Goal: Task Accomplishment & Management: Use online tool/utility

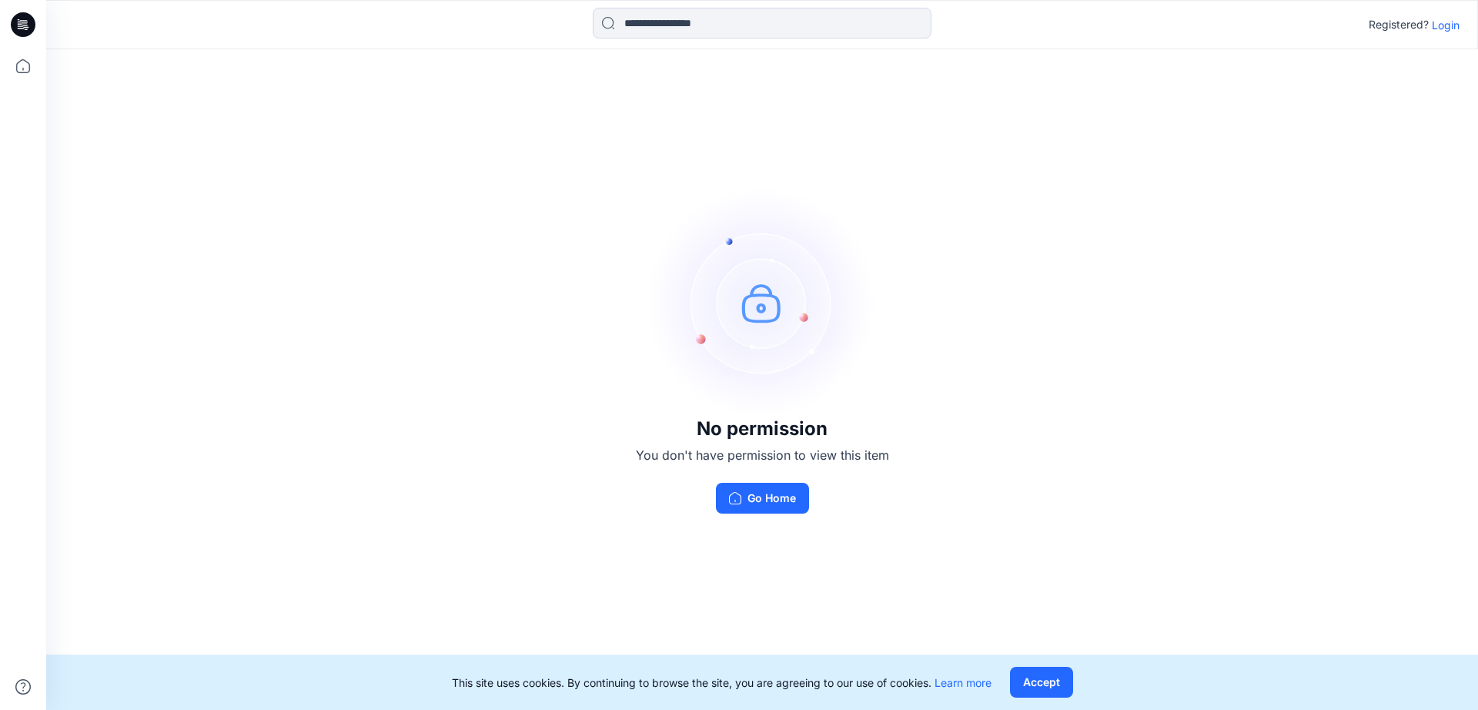
click at [1448, 26] on p "Login" at bounding box center [1446, 25] width 28 height 16
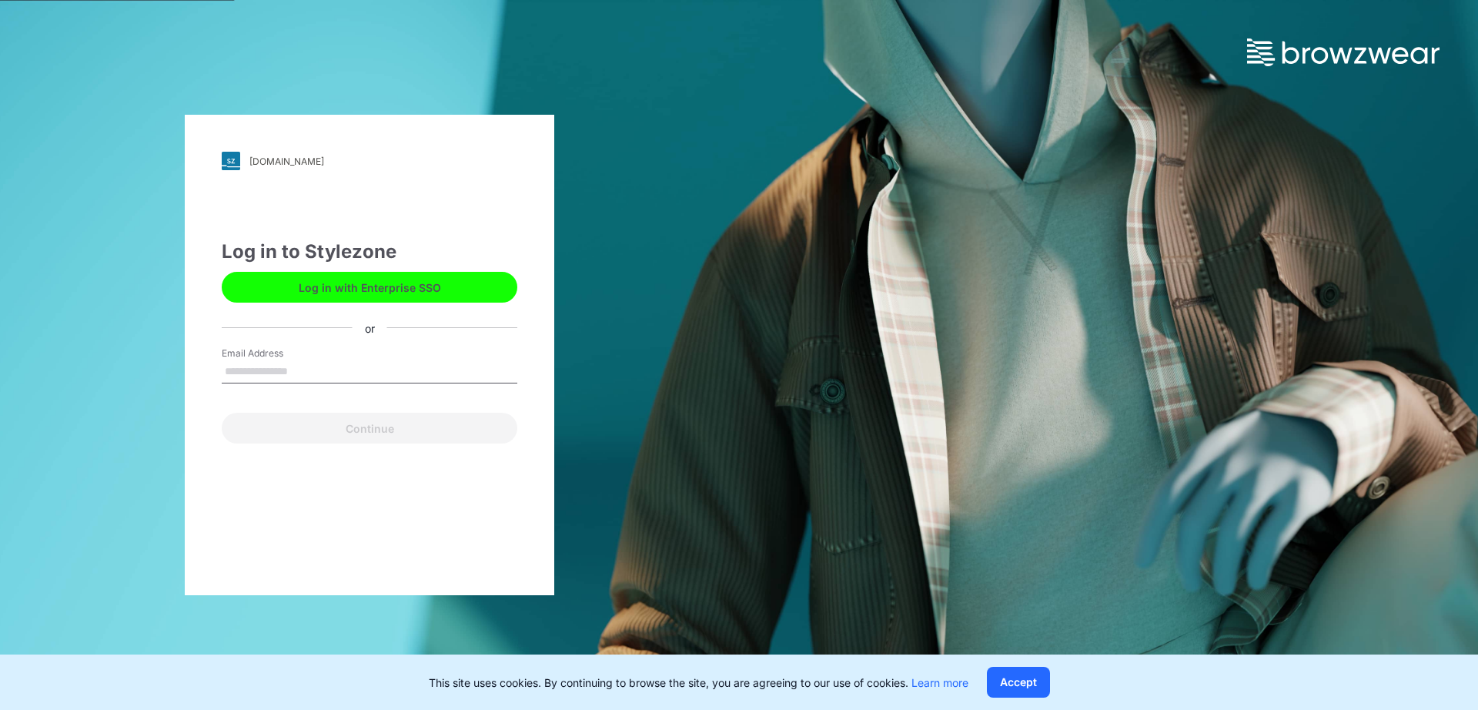
click at [353, 367] on input "Email Address" at bounding box center [370, 371] width 296 height 23
type input "**********"
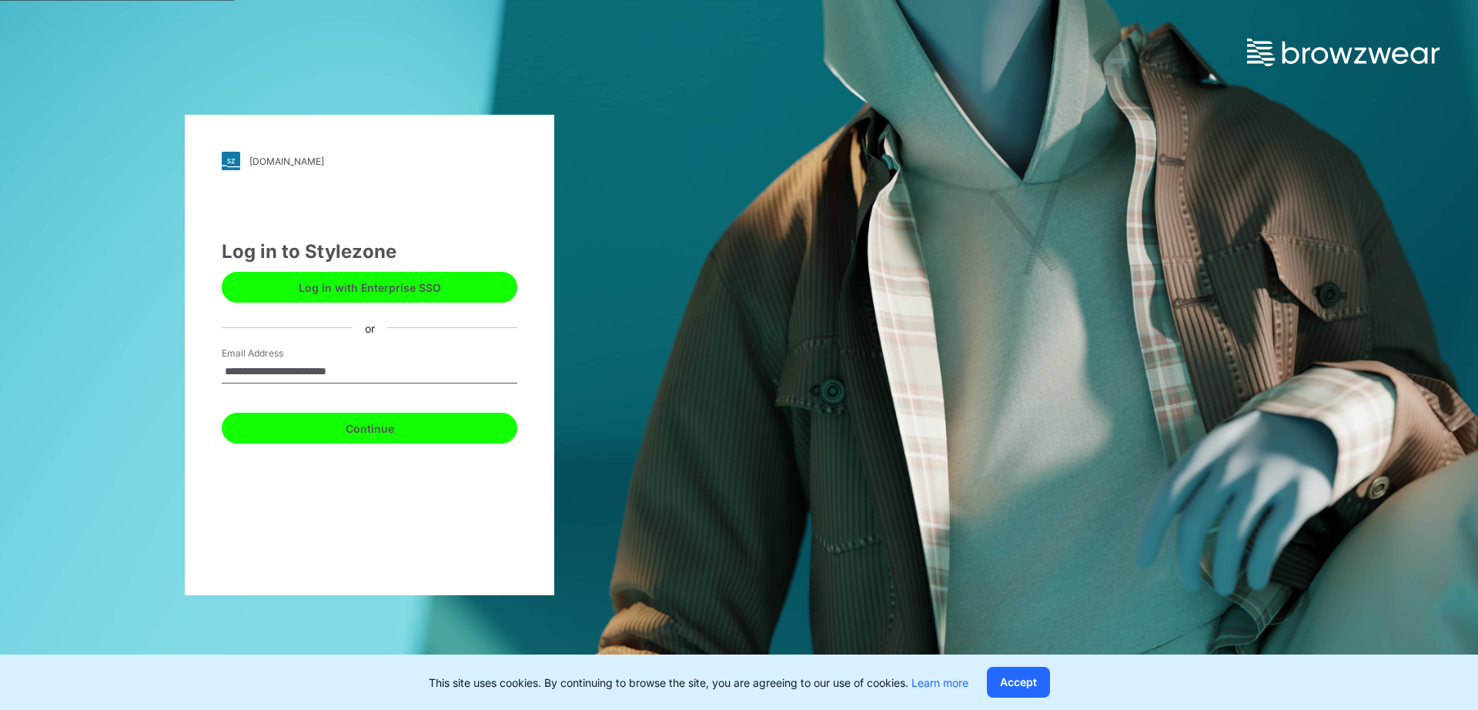
click at [315, 430] on button "Continue" at bounding box center [370, 428] width 296 height 31
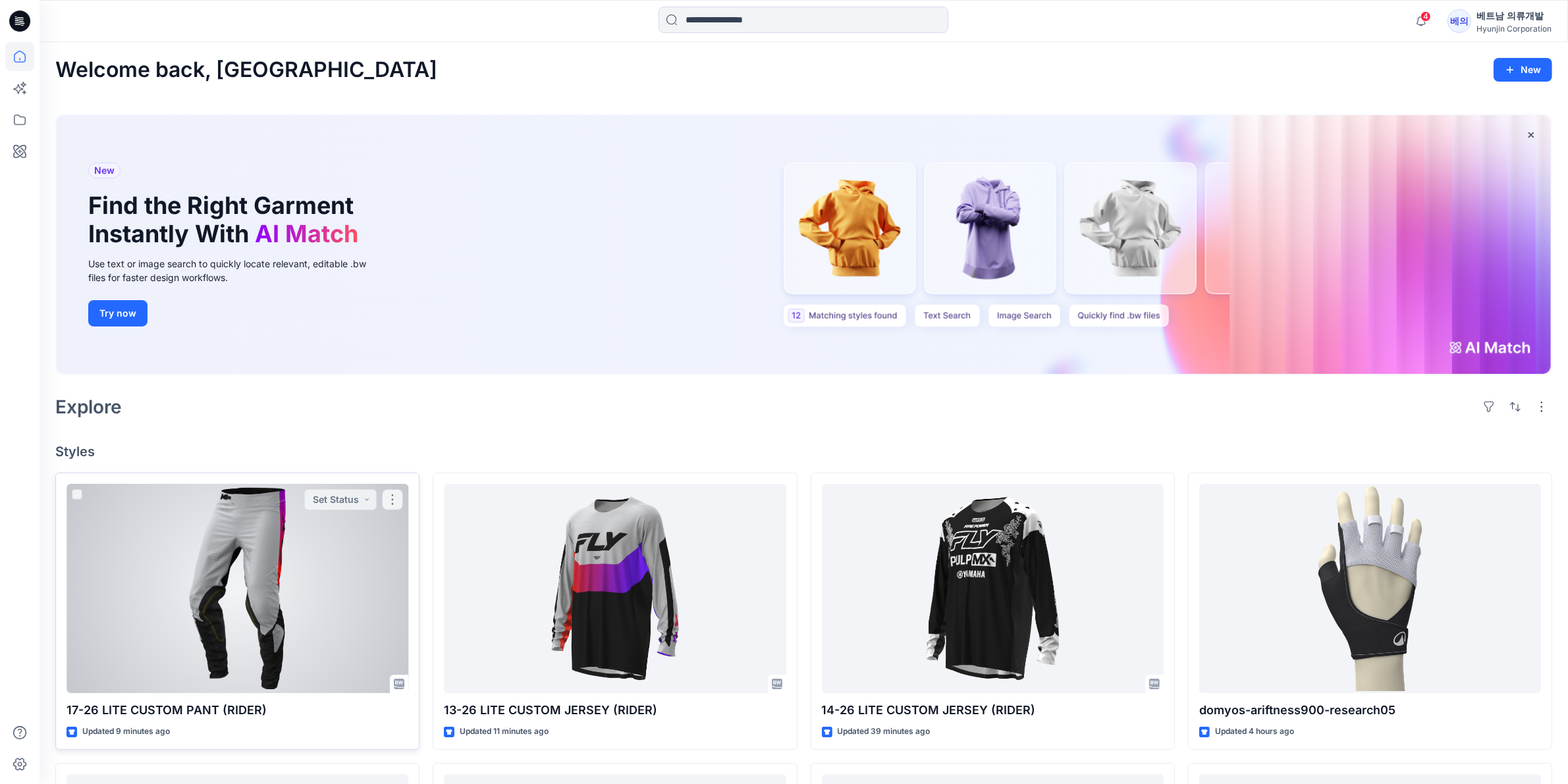
click at [235, 574] on div at bounding box center [238, 588] width 342 height 209
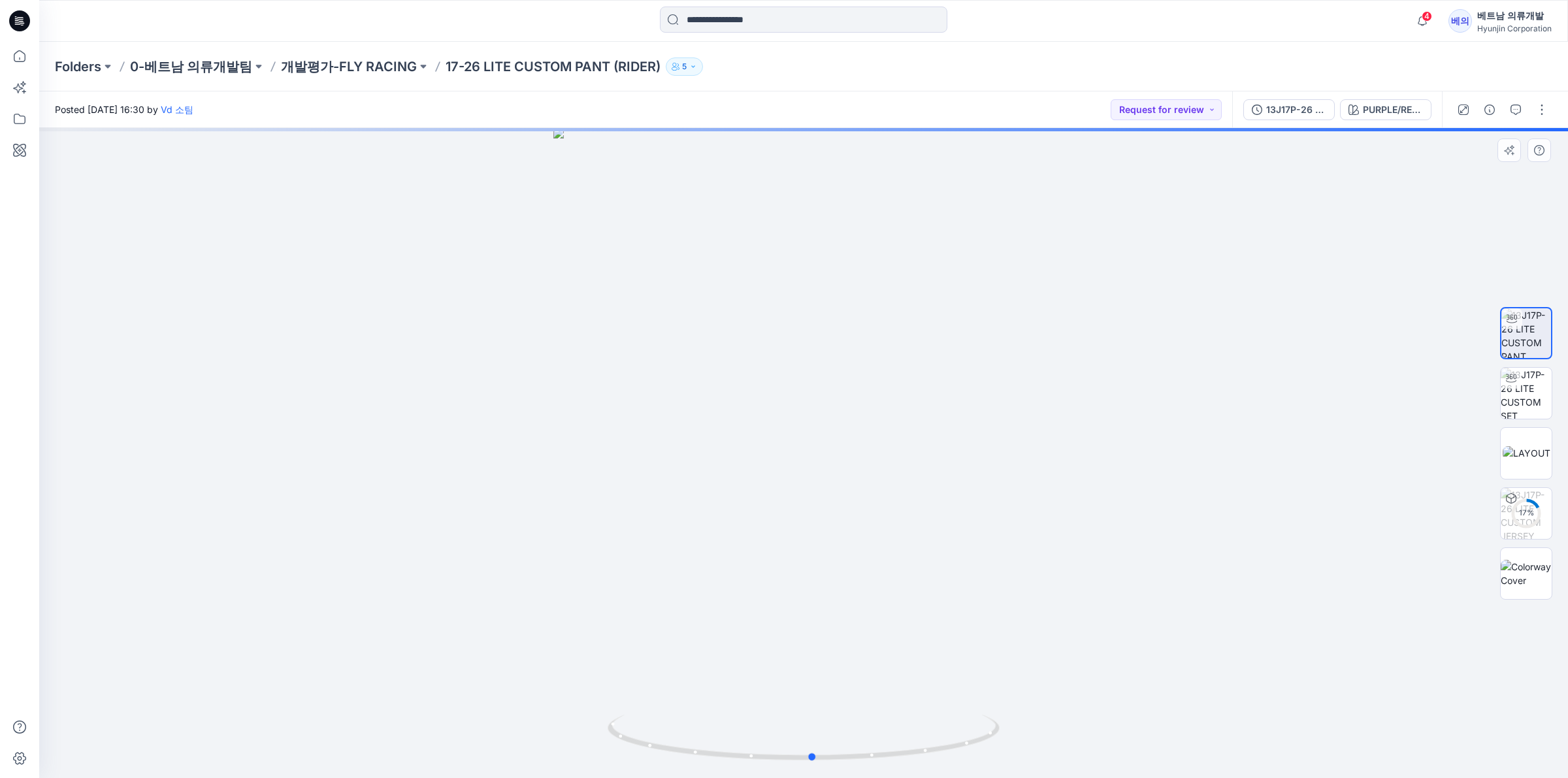
drag, startPoint x: 845, startPoint y: 669, endPoint x: 854, endPoint y: 669, distance: 9.0
click at [854, 602] on div at bounding box center [804, 453] width 1529 height 650
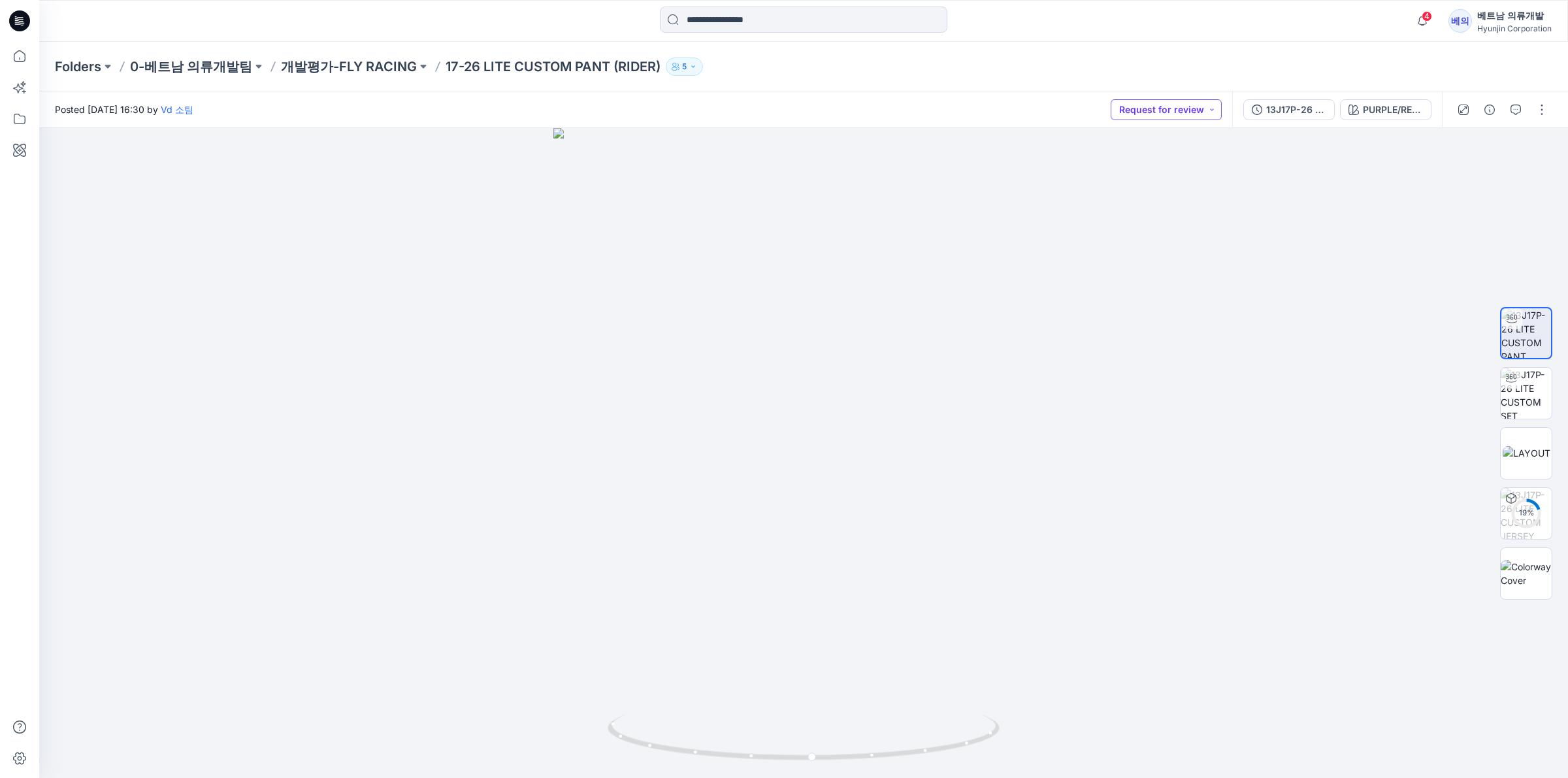
click at [1193, 109] on button "Request for review" at bounding box center [1166, 109] width 111 height 21
click at [1254, 403] on img at bounding box center [1526, 393] width 51 height 51
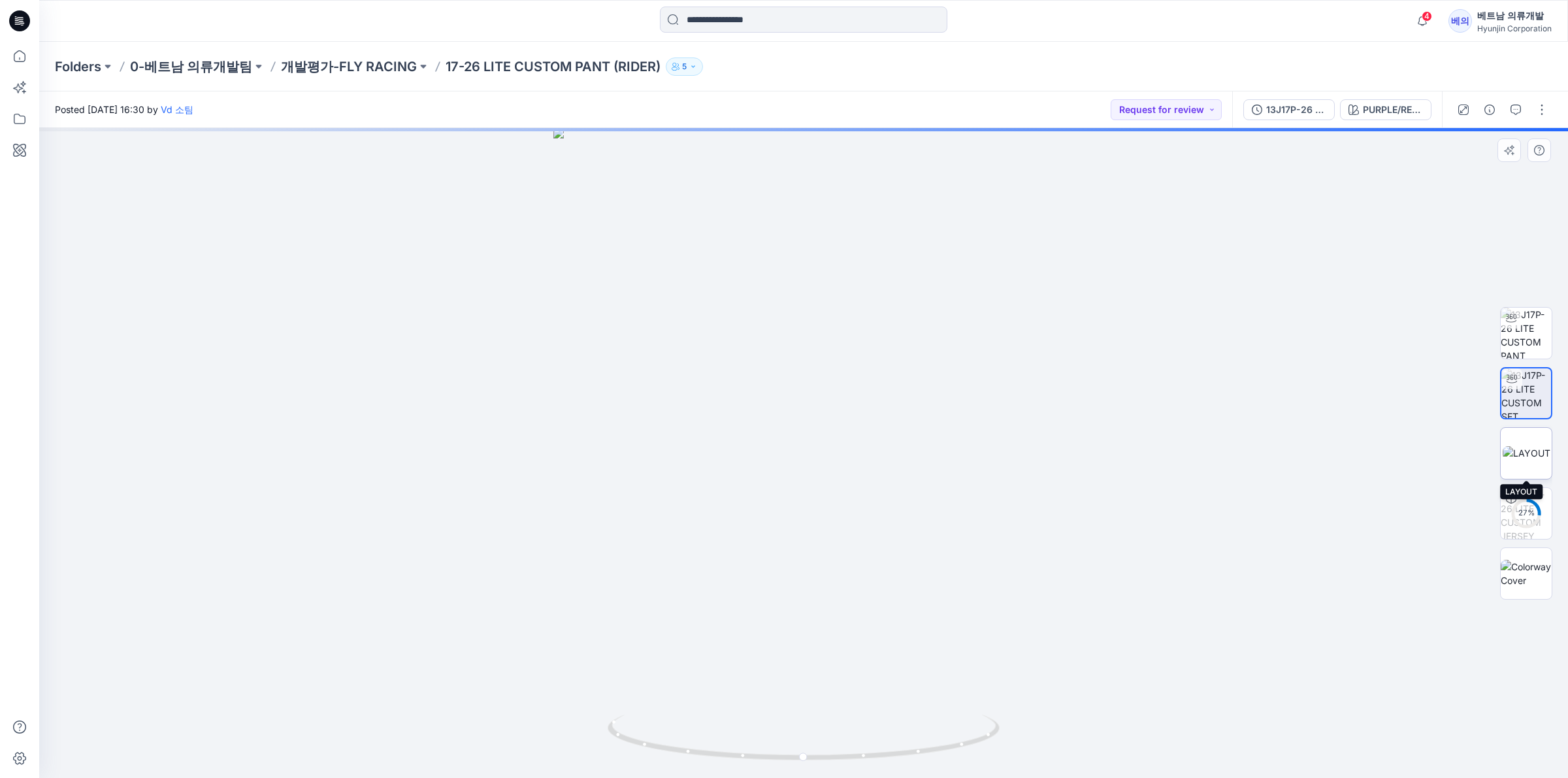
click at [1254, 451] on img at bounding box center [1526, 453] width 48 height 14
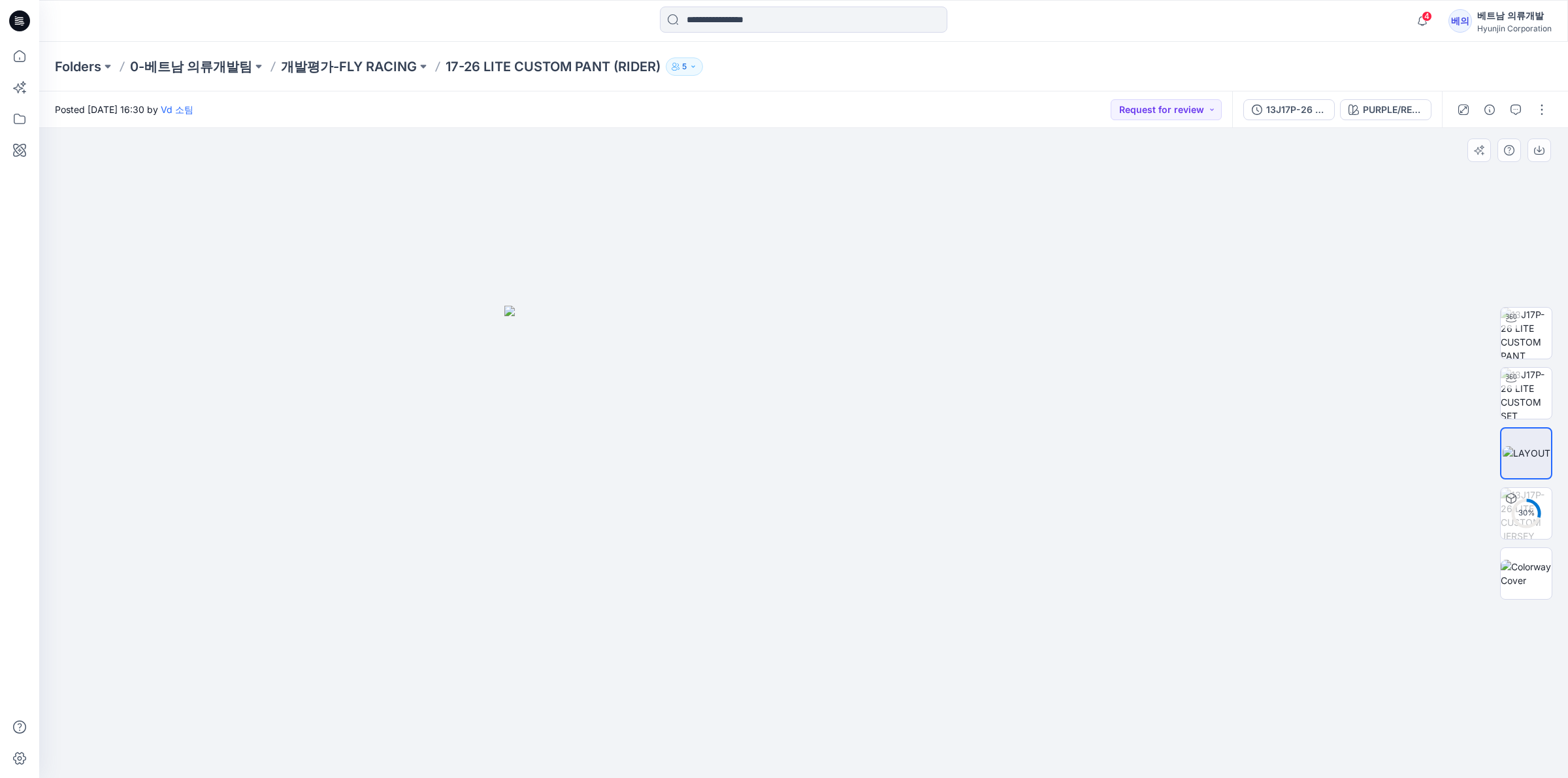
click at [1254, 504] on div "30 %" at bounding box center [1526, 453] width 84 height 327
click at [1254, 567] on img at bounding box center [1526, 574] width 51 height 27
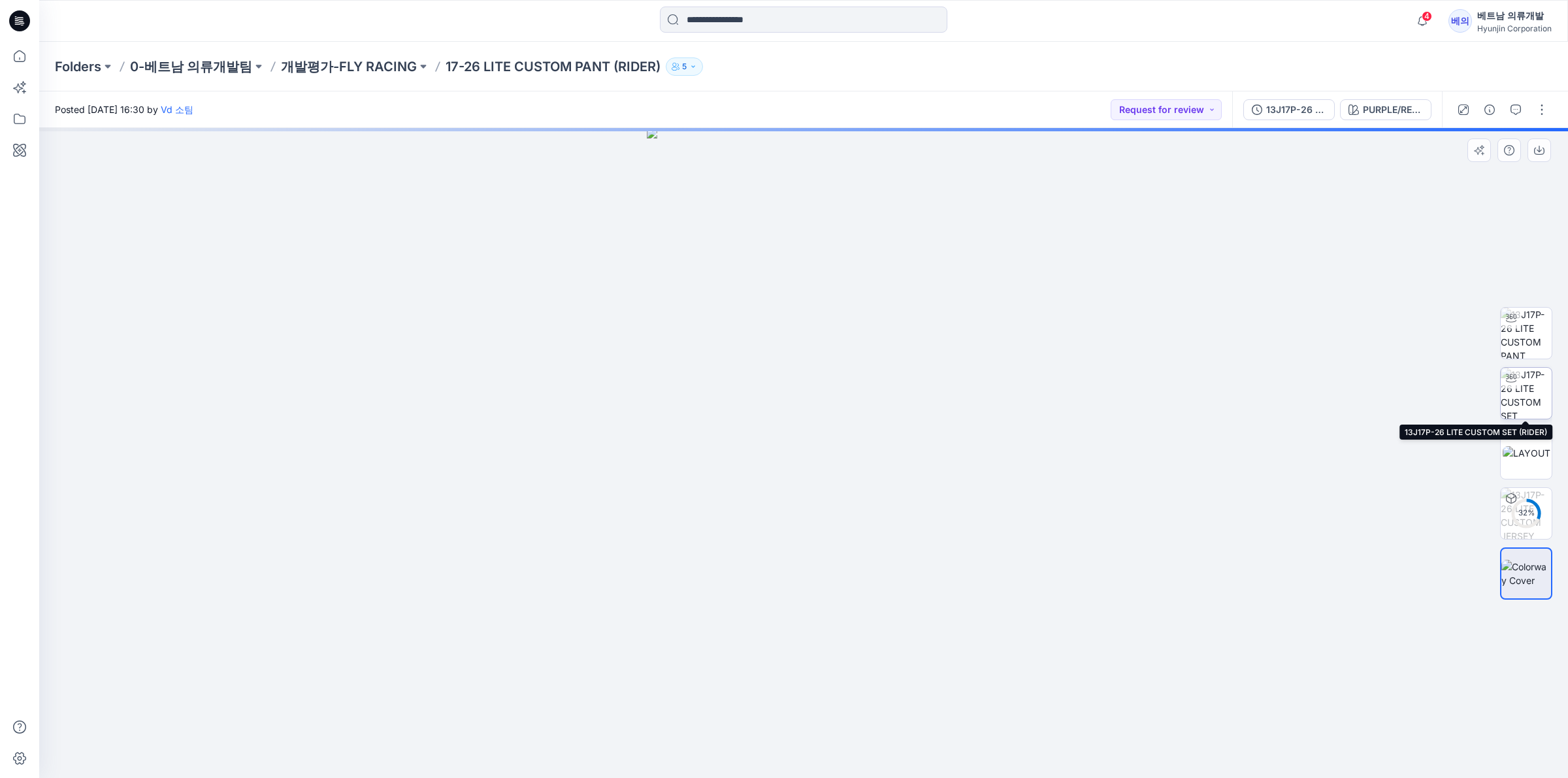
click at [1254, 397] on img at bounding box center [1526, 393] width 51 height 51
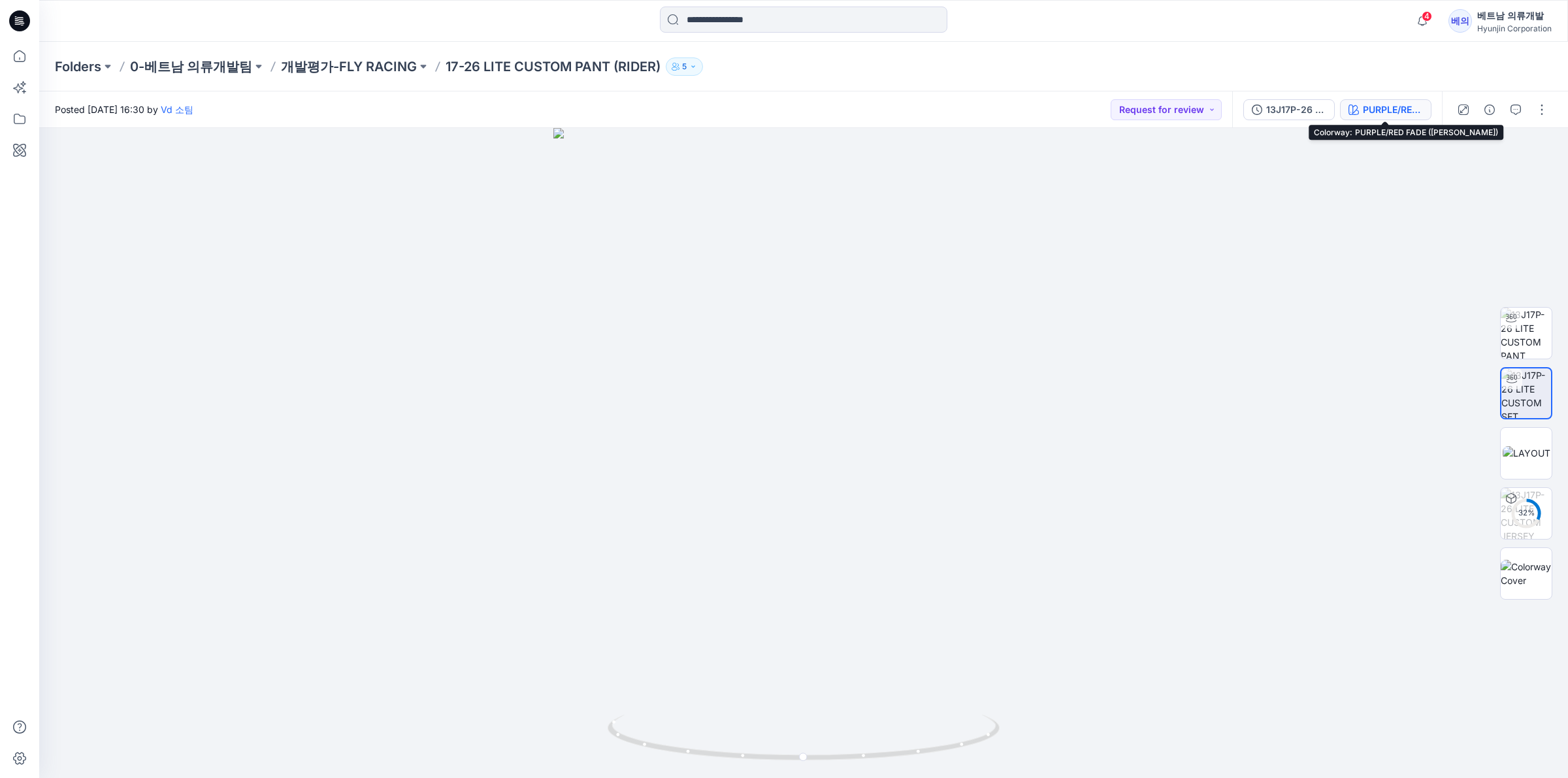
click at [1254, 109] on div "PURPLE/RED FADE ([PERSON_NAME])" at bounding box center [1392, 109] width 60 height 14
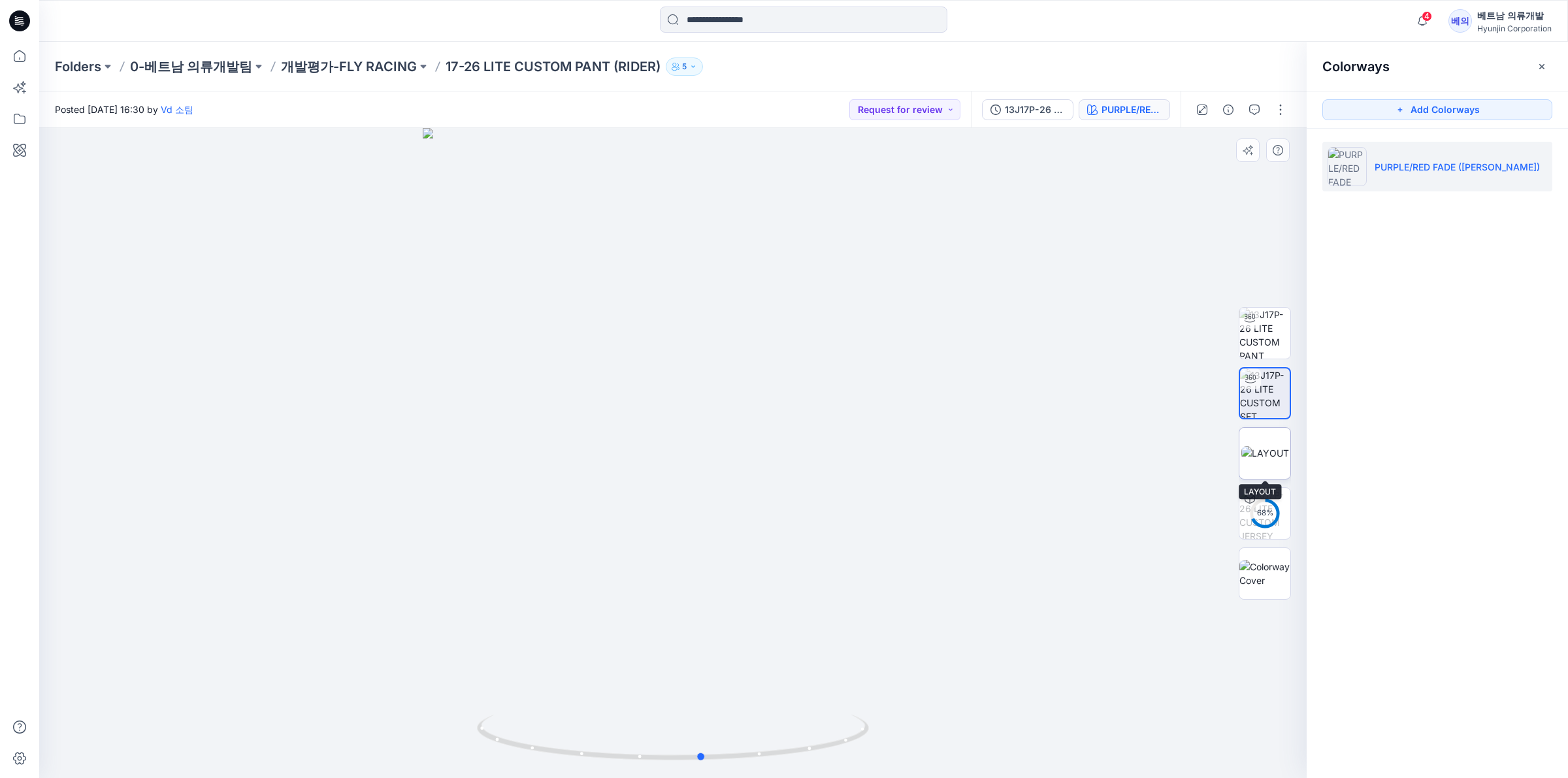
drag, startPoint x: 866, startPoint y: 466, endPoint x: 1288, endPoint y: 474, distance: 422.1
click at [1254, 474] on div "68 % PURPLE/RED FADE ([PERSON_NAME]) Loading... Material Properties Loading..." at bounding box center [673, 453] width 1268 height 650
click at [872, 99] on button "Request for review" at bounding box center [904, 109] width 111 height 21
click at [913, 170] on span "Accepted" at bounding box center [886, 171] width 67 height 19
click at [394, 64] on p "개발평가-FLY RACING" at bounding box center [349, 67] width 136 height 19
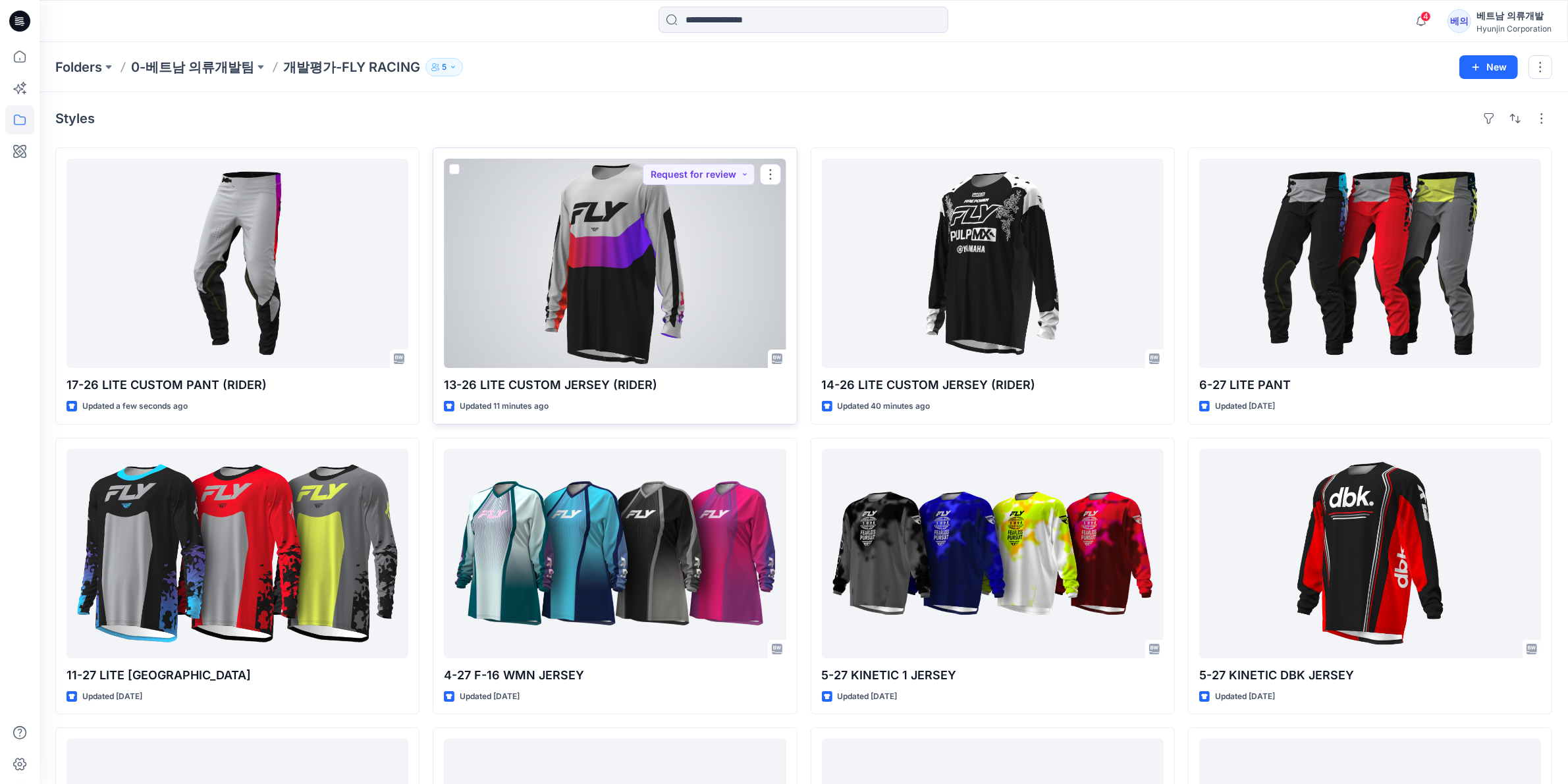
click at [699, 298] on div at bounding box center [615, 263] width 342 height 209
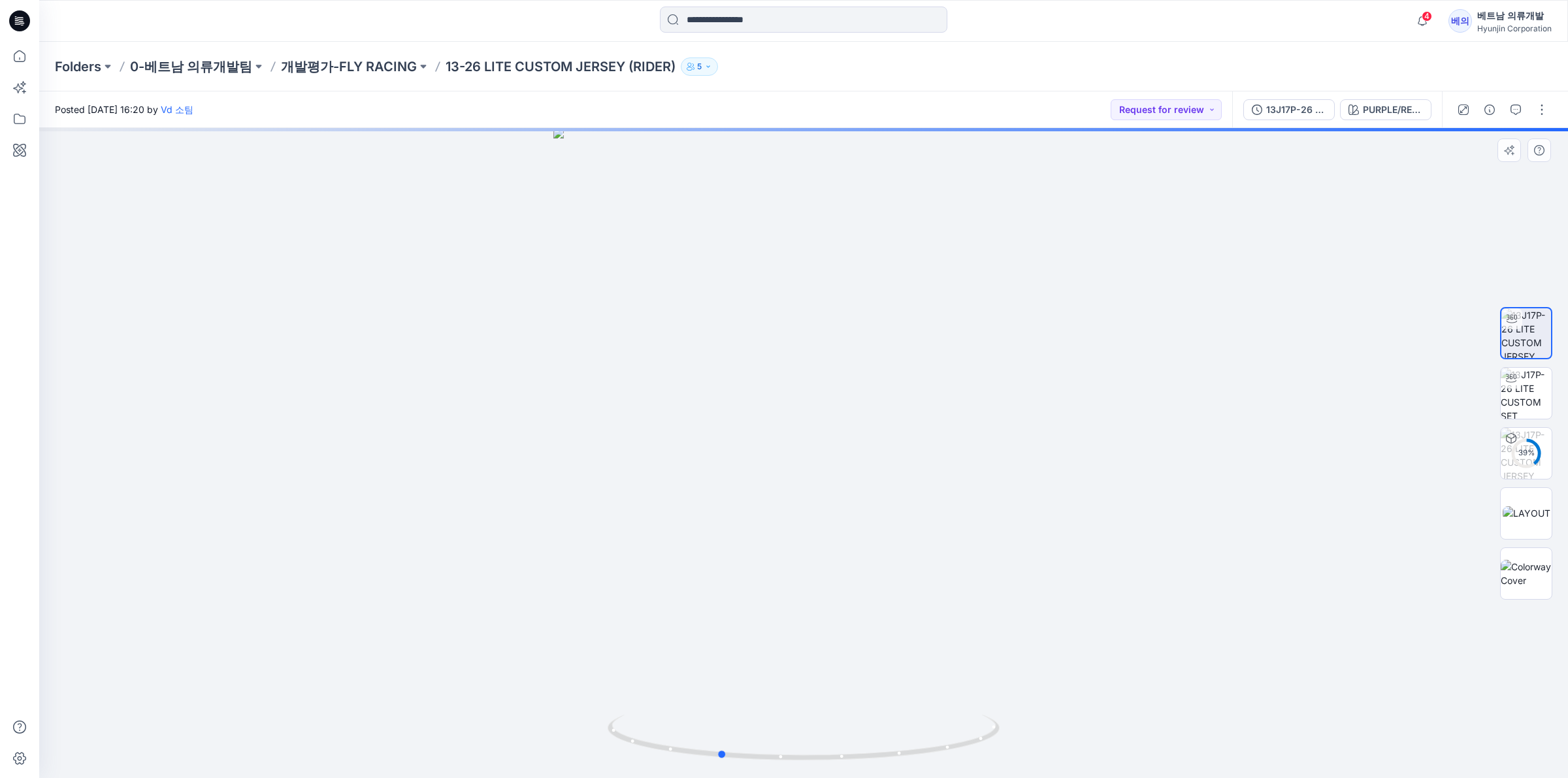
drag, startPoint x: 828, startPoint y: 445, endPoint x: 882, endPoint y: 516, distance: 89.2
click at [882, 516] on div at bounding box center [804, 453] width 1529 height 650
click at [1200, 105] on button "Request for review" at bounding box center [1166, 109] width 111 height 21
click at [1169, 170] on p "Accepted" at bounding box center [1151, 170] width 42 height 17
click at [1254, 105] on div "PURPLE/RED FADE ([PERSON_NAME])" at bounding box center [1392, 109] width 60 height 14
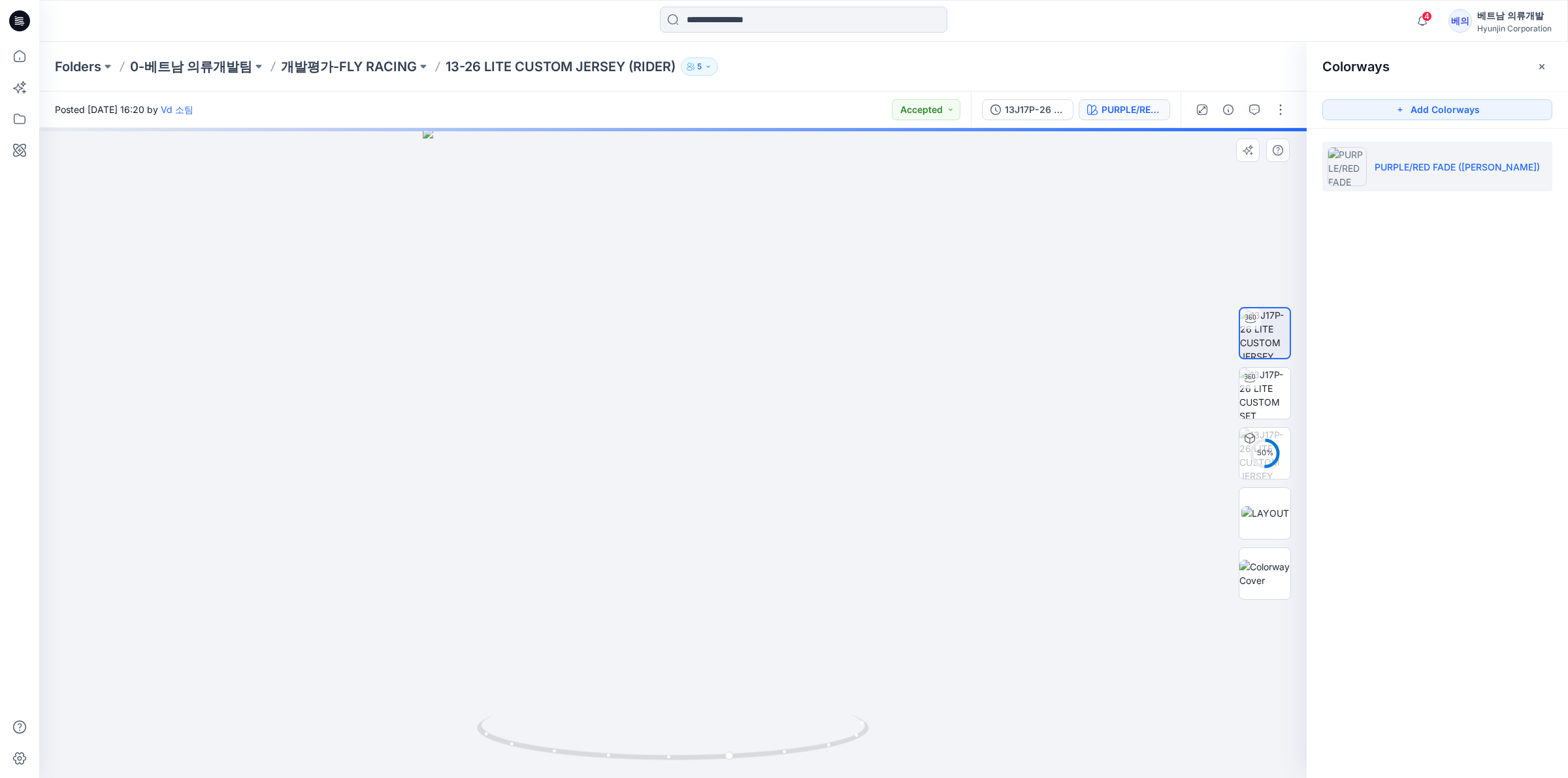
drag, startPoint x: 966, startPoint y: 279, endPoint x: 637, endPoint y: 151, distance: 353.0
click at [966, 280] on div at bounding box center [673, 453] width 1268 height 650
click at [388, 58] on p "개발평가-FLY RACING" at bounding box center [349, 67] width 136 height 19
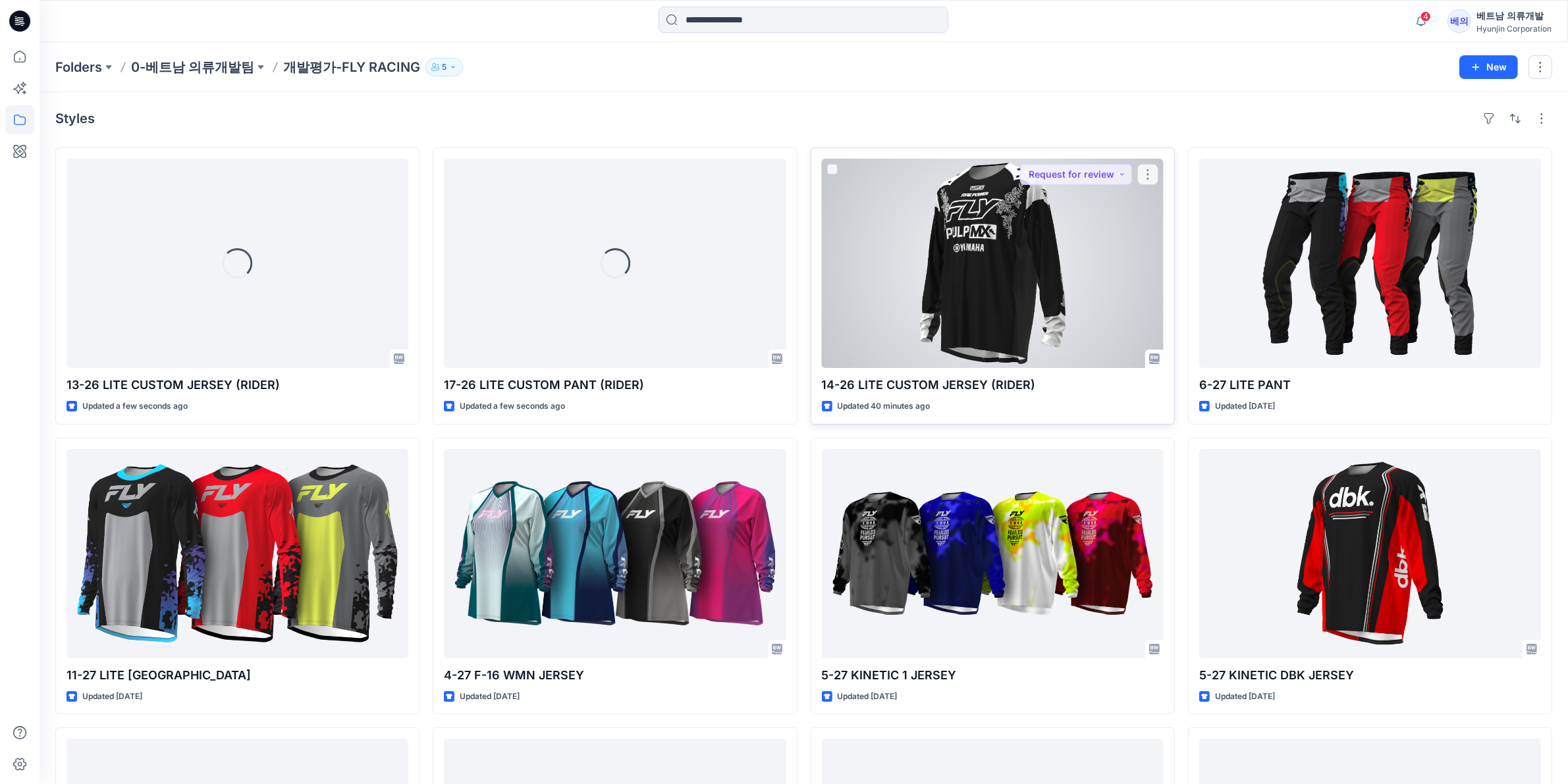
click at [1033, 287] on div at bounding box center [993, 263] width 342 height 209
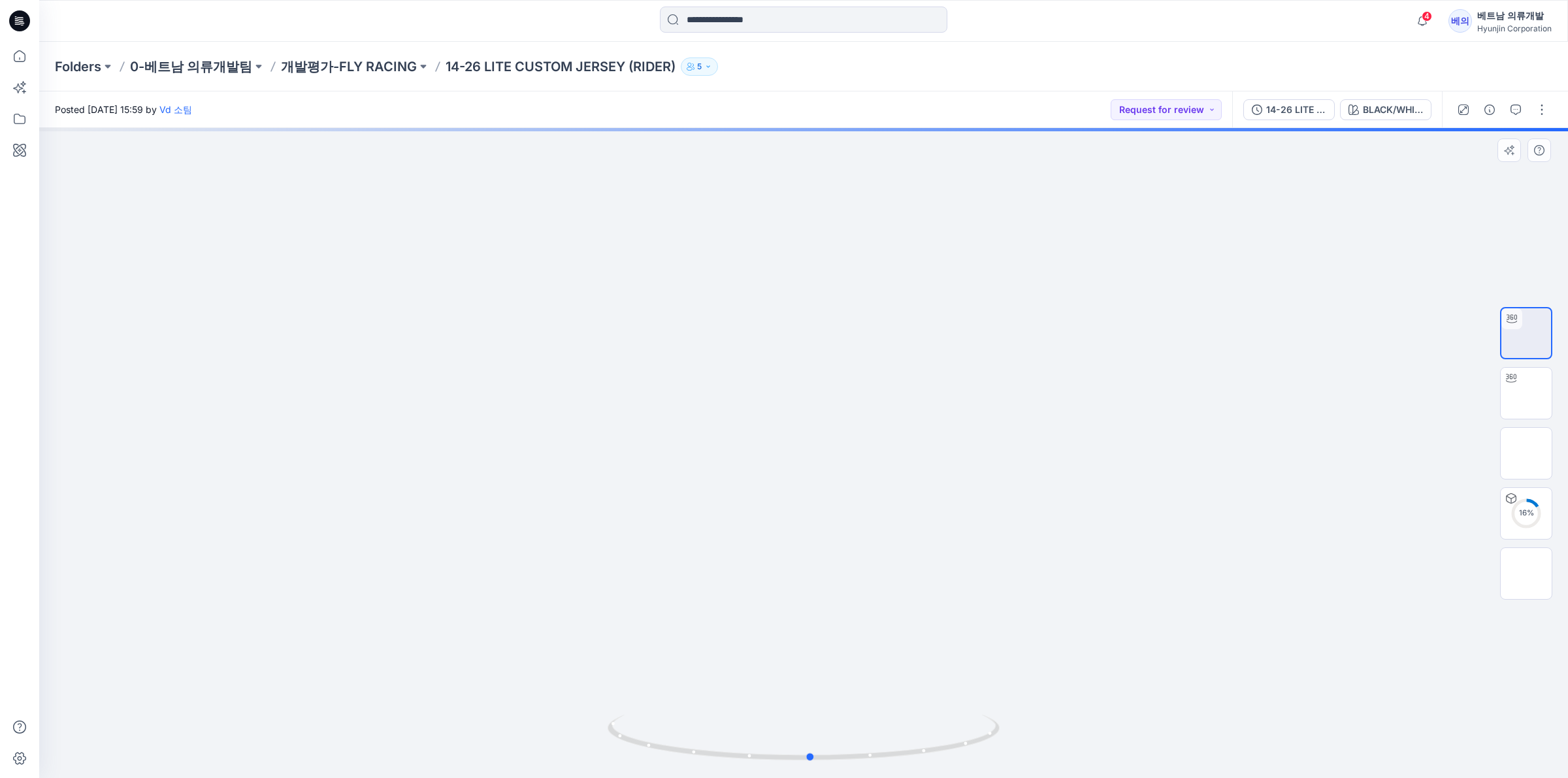
drag, startPoint x: 824, startPoint y: 580, endPoint x: 1223, endPoint y: 611, distance: 400.2
click at [1223, 602] on div at bounding box center [804, 453] width 1529 height 650
drag, startPoint x: 871, startPoint y: 575, endPoint x: 893, endPoint y: 613, distance: 43.9
click at [893, 602] on div at bounding box center [804, 453] width 1529 height 650
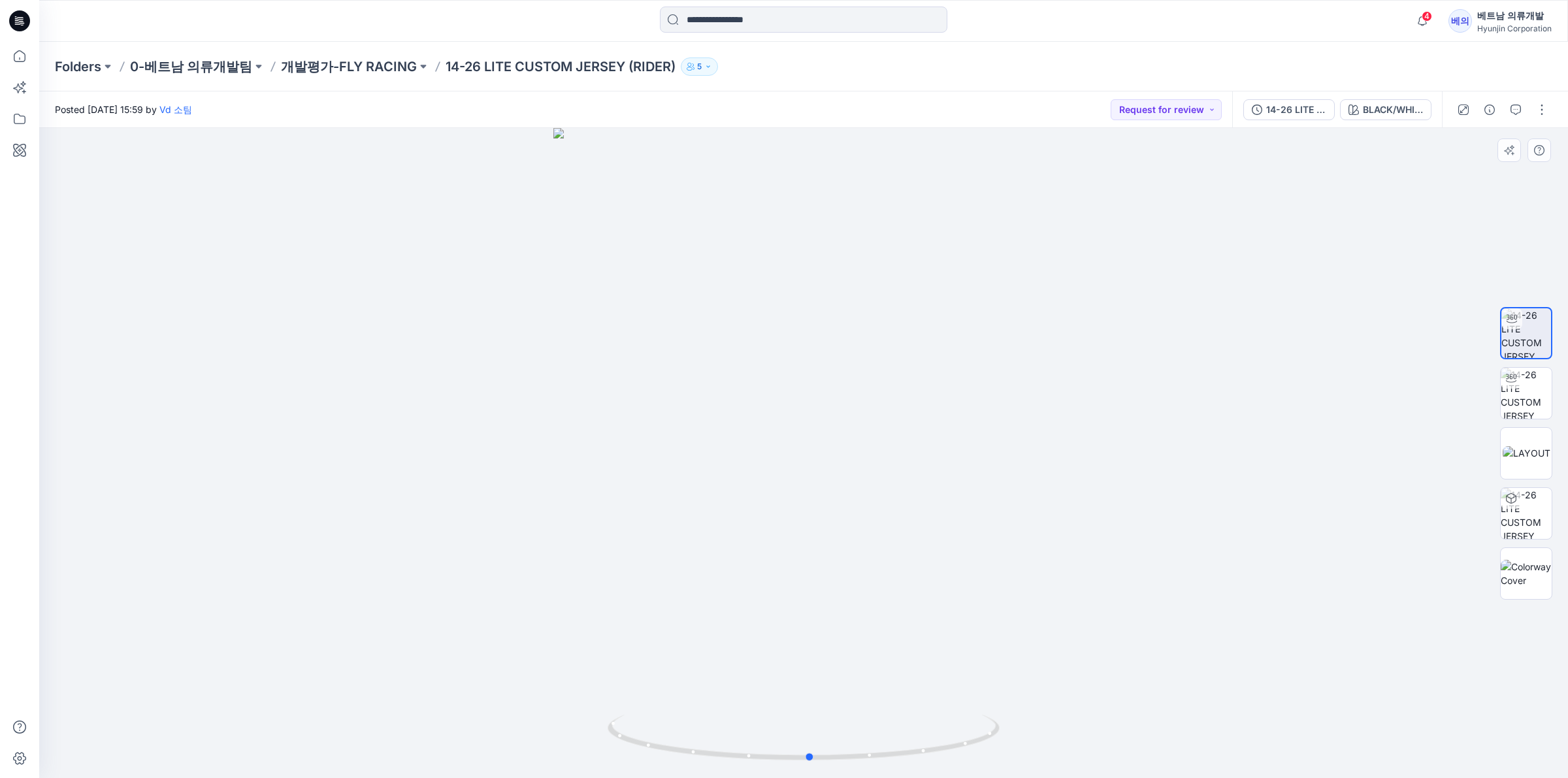
drag, startPoint x: 772, startPoint y: 553, endPoint x: 1086, endPoint y: 576, distance: 314.8
click at [1086, 576] on div at bounding box center [804, 453] width 1529 height 650
click at [1199, 109] on button "Request for review" at bounding box center [1166, 109] width 111 height 21
click at [1173, 171] on span "Accepted" at bounding box center [1147, 171] width 67 height 19
click at [1254, 173] on div at bounding box center [804, 453] width 1529 height 650
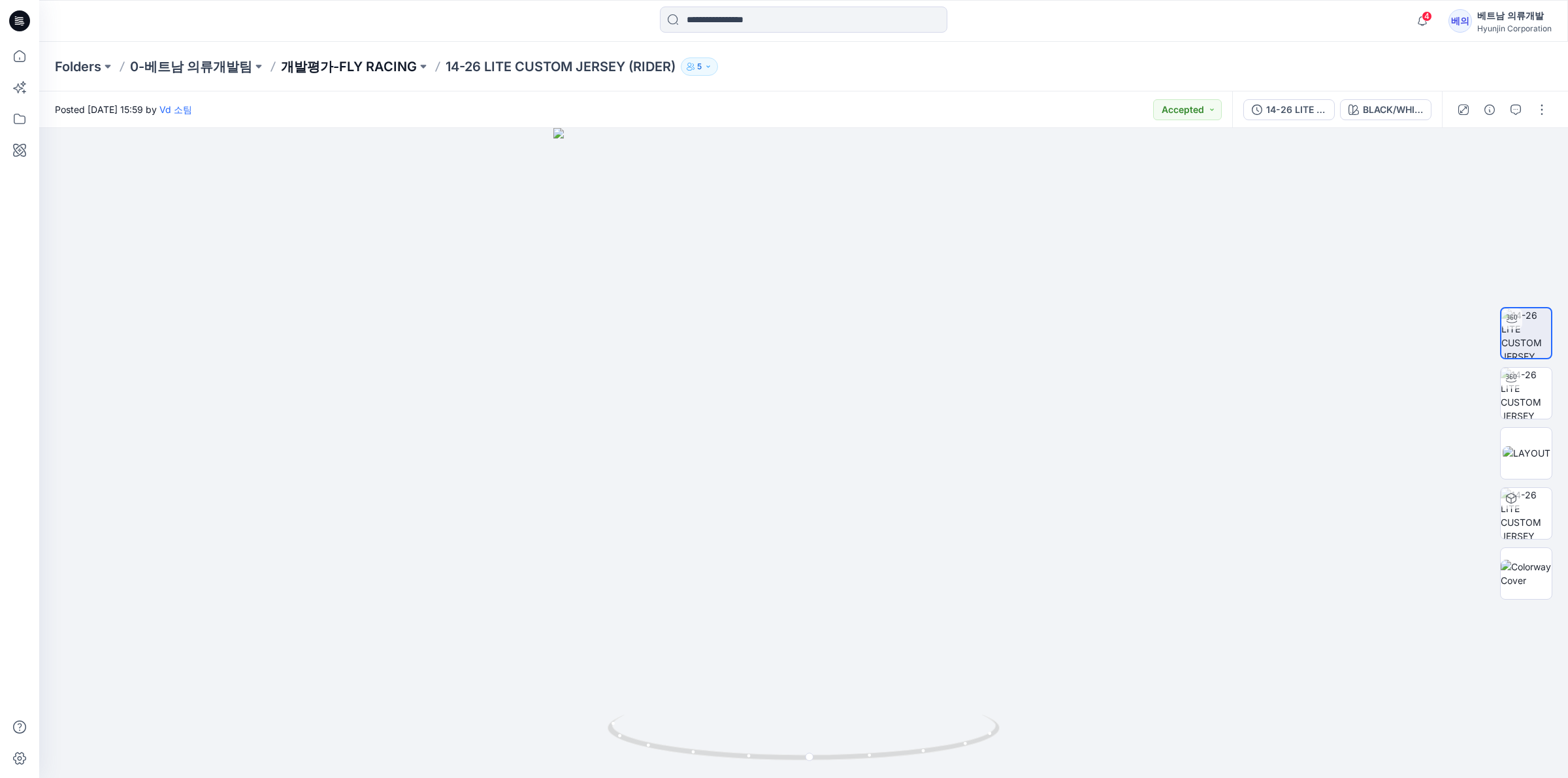
click at [351, 67] on p "개발평가-FLY RACING" at bounding box center [349, 67] width 136 height 19
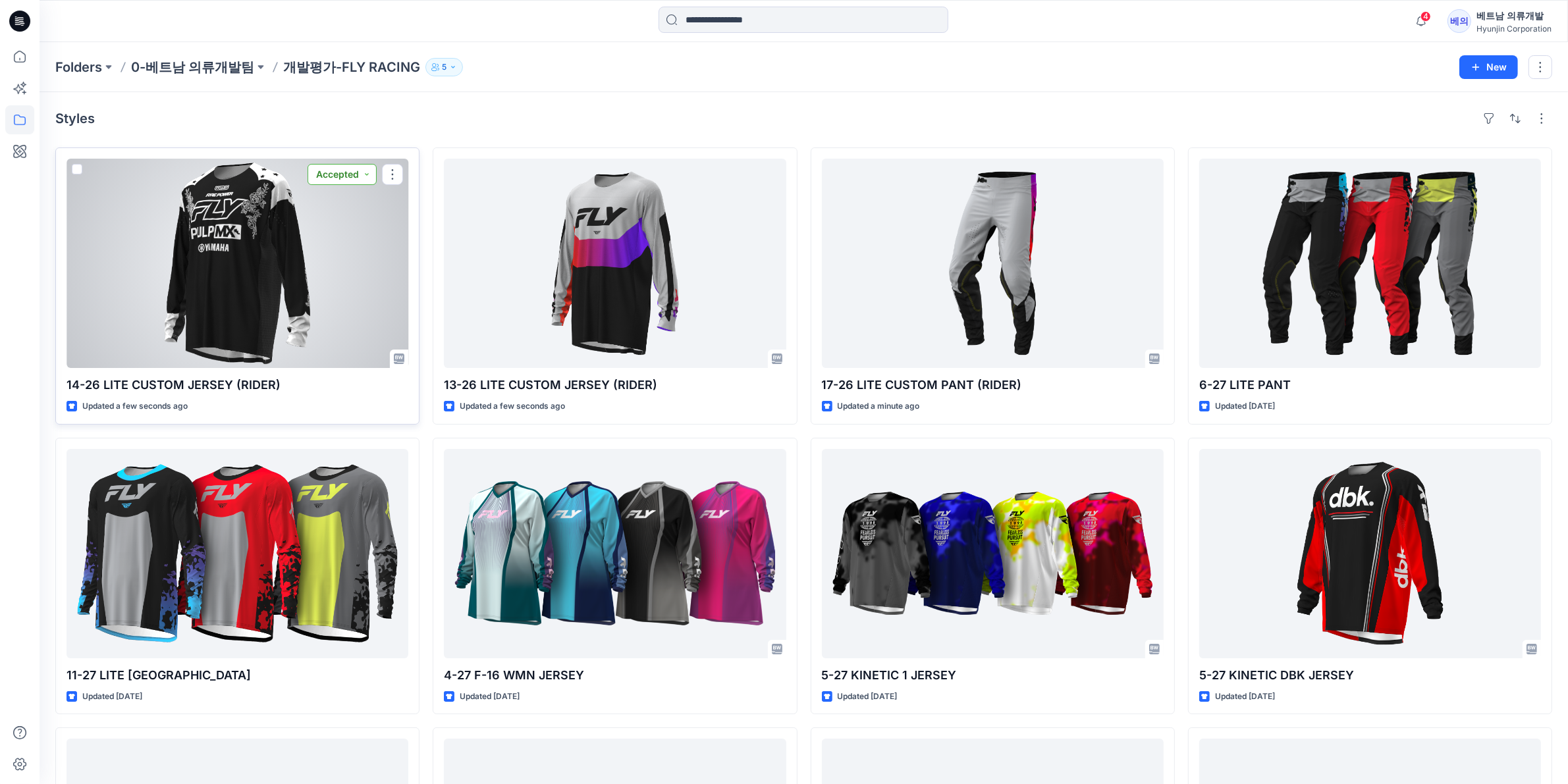
click at [365, 179] on button "Accepted" at bounding box center [342, 174] width 69 height 21
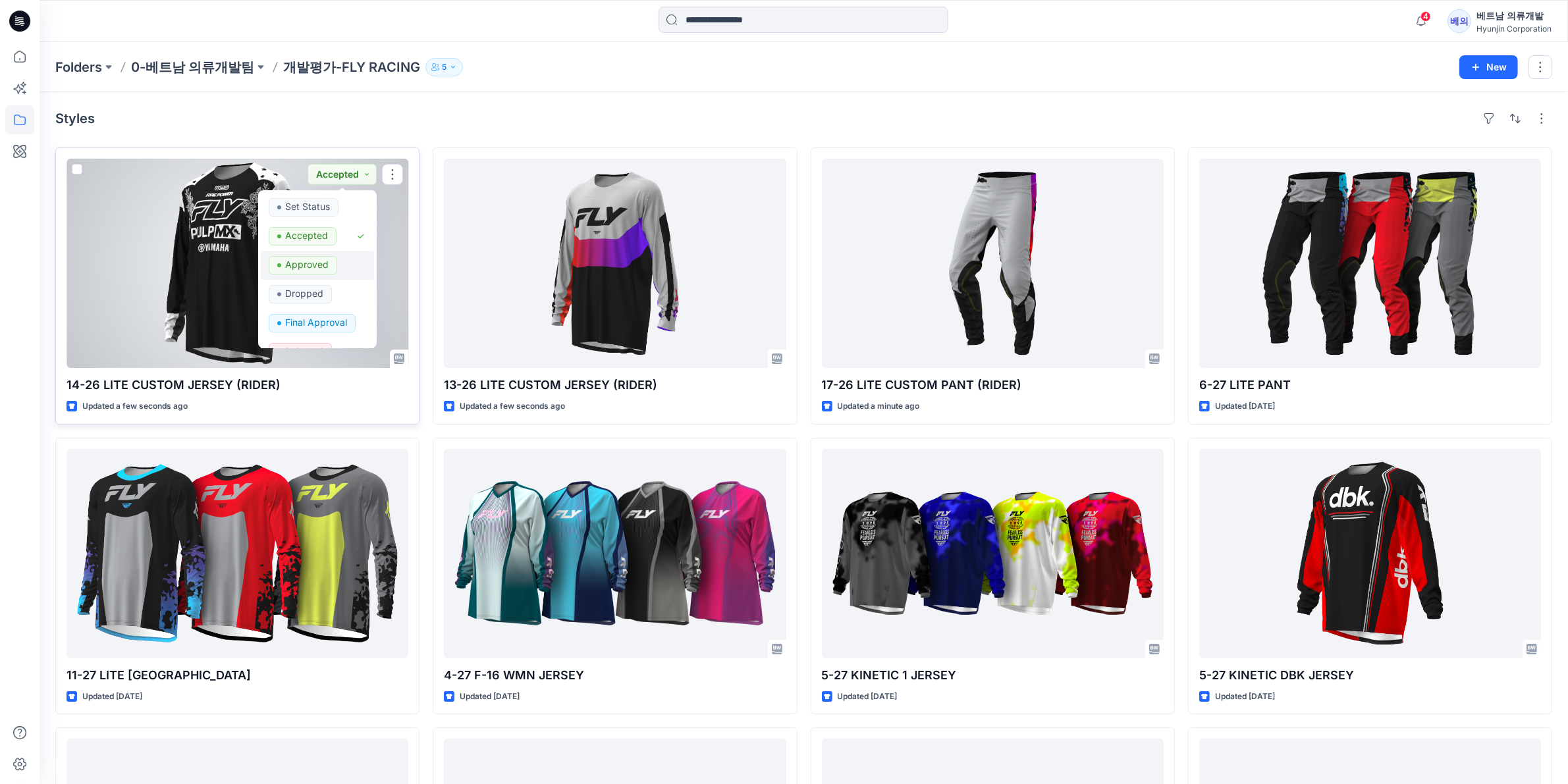
click at [317, 259] on p "Approved" at bounding box center [306, 265] width 44 height 17
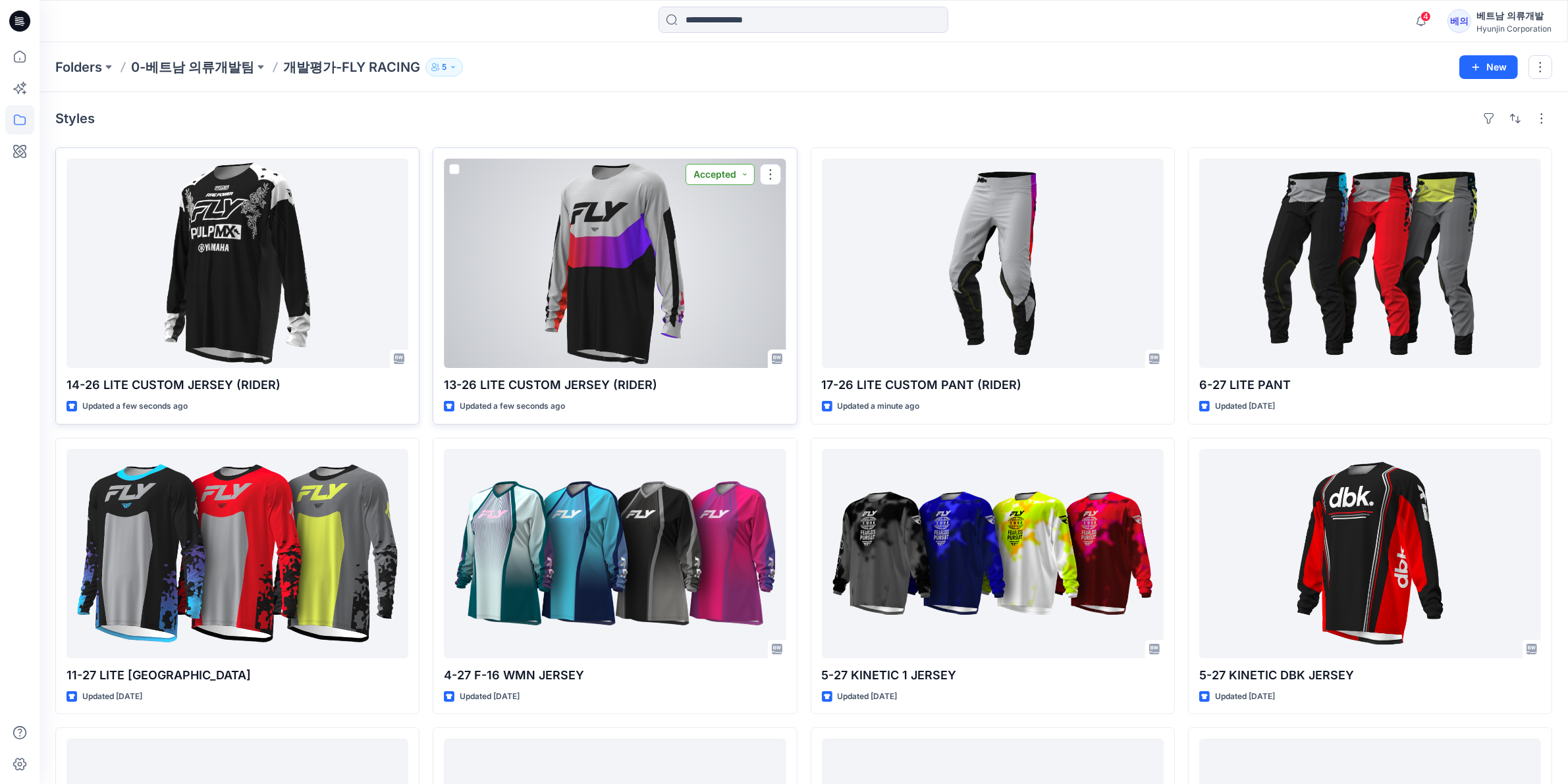
click at [719, 174] on button "Accepted" at bounding box center [720, 174] width 69 height 21
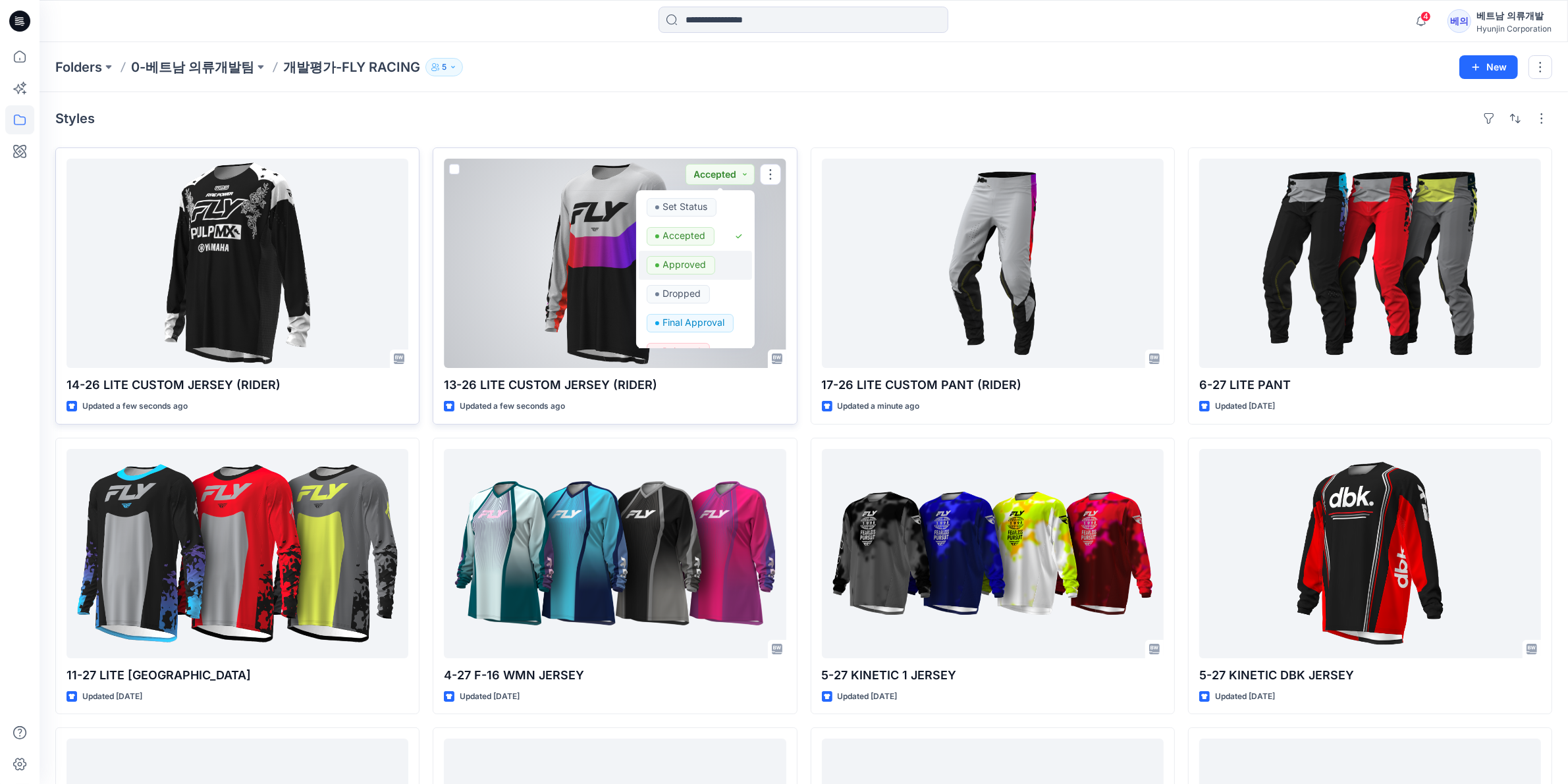
click at [700, 261] on p "Approved" at bounding box center [684, 265] width 44 height 17
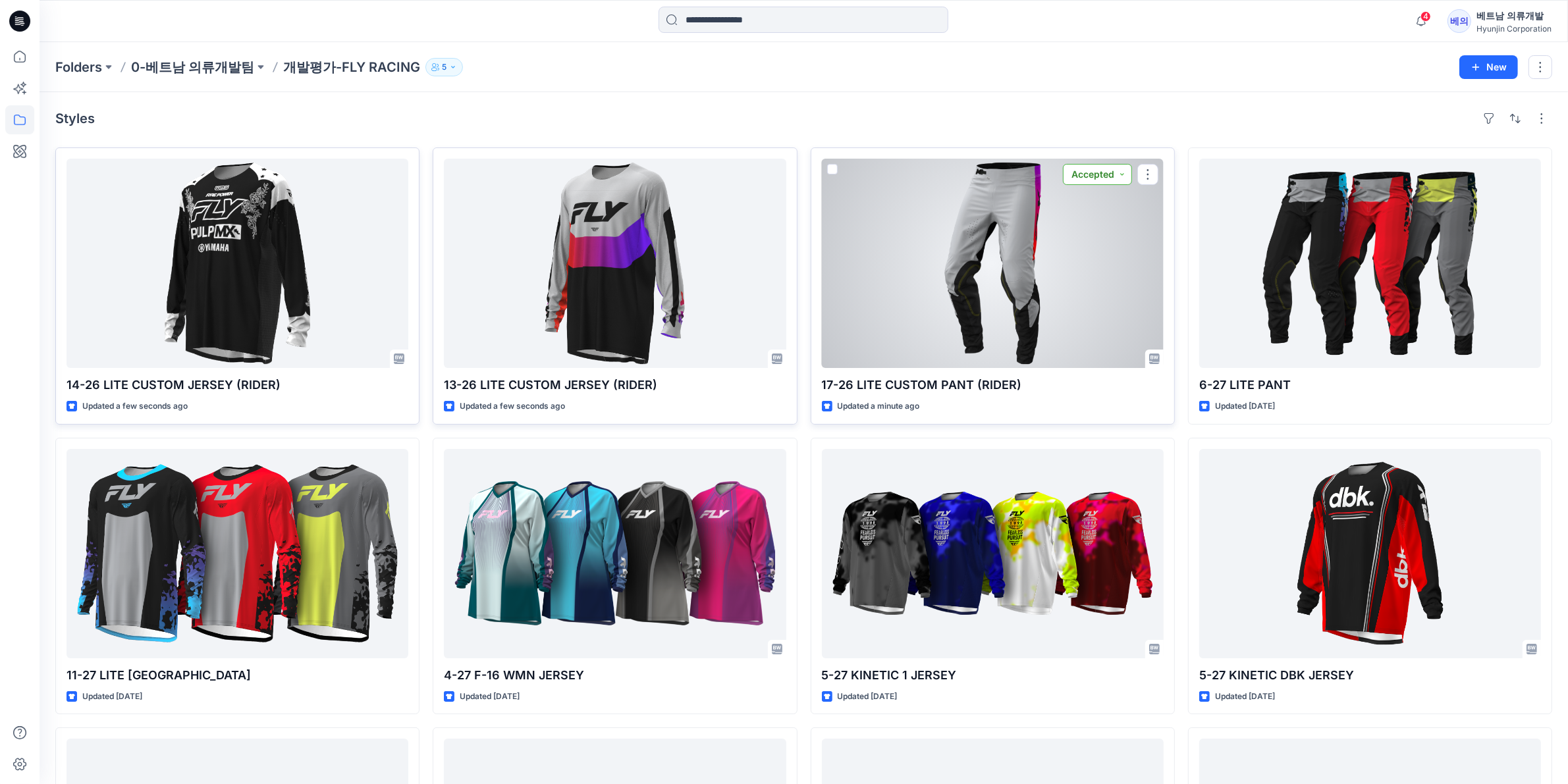
click at [1104, 169] on button "Accepted" at bounding box center [1098, 174] width 69 height 21
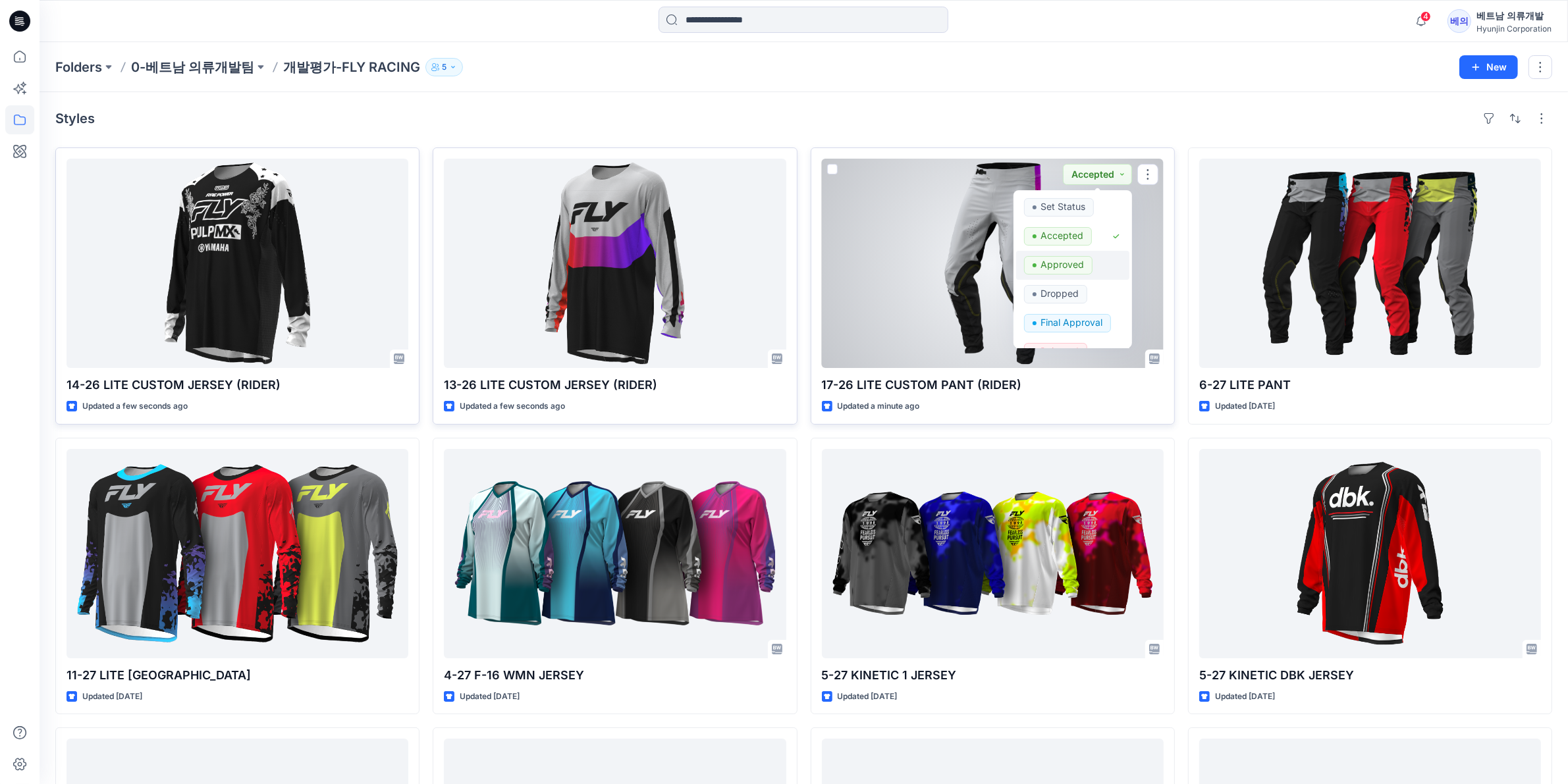
click at [1061, 265] on p "Approved" at bounding box center [1062, 265] width 44 height 17
